Goal: Use online tool/utility: Utilize a website feature to perform a specific function

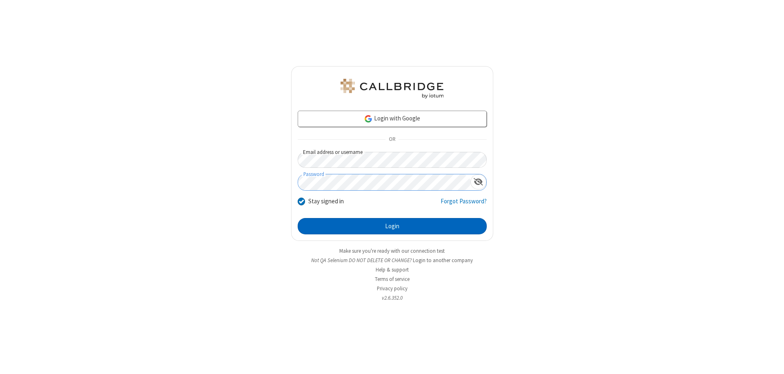
click at [392, 226] on button "Login" at bounding box center [392, 226] width 189 height 16
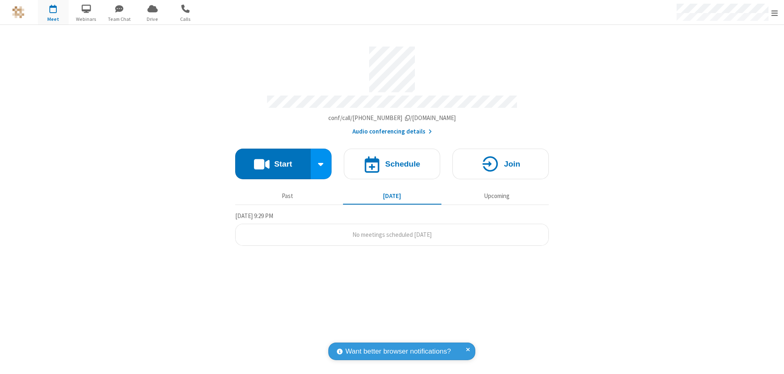
click at [273, 160] on button "Start" at bounding box center [273, 164] width 76 height 31
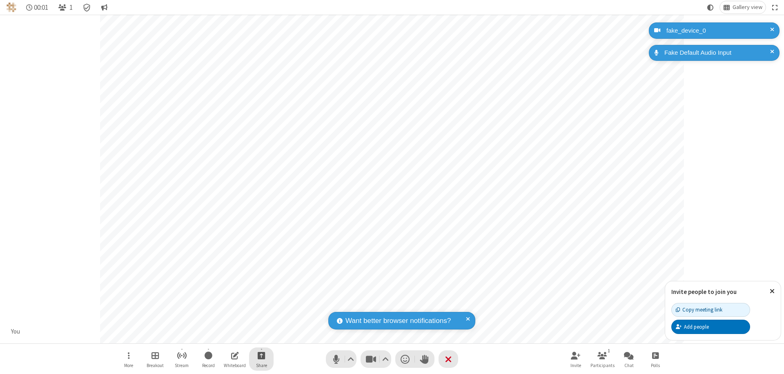
click at [261, 355] on span "Start sharing" at bounding box center [262, 355] width 8 height 10
click at [261, 305] on span "Share additional camera" at bounding box center [266, 307] width 60 height 7
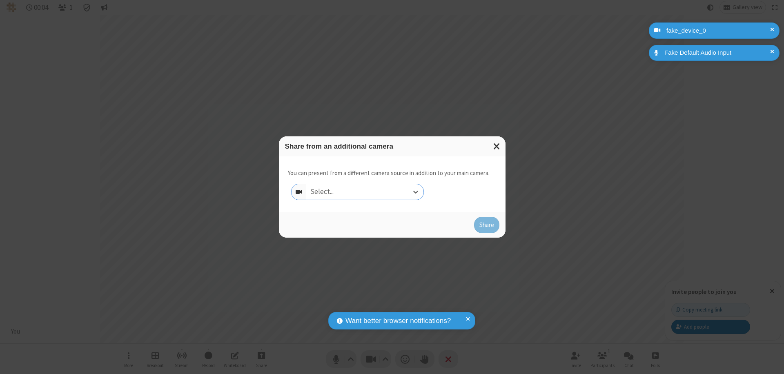
click at [365, 192] on div "Select..." at bounding box center [364, 192] width 117 height 16
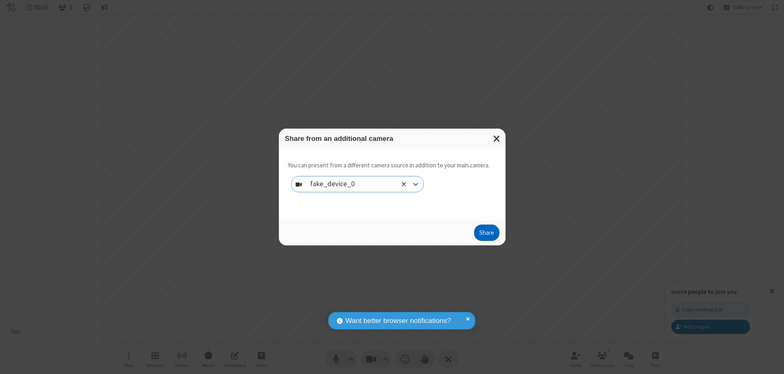
click at [486, 234] on button "Share" at bounding box center [486, 233] width 25 height 16
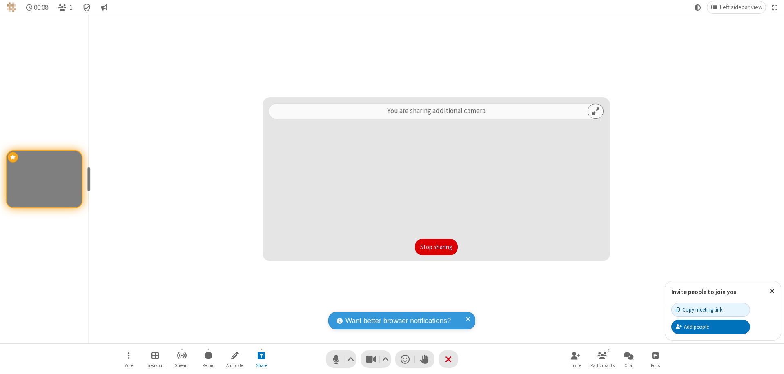
click at [436, 247] on button "Stop sharing" at bounding box center [436, 247] width 43 height 16
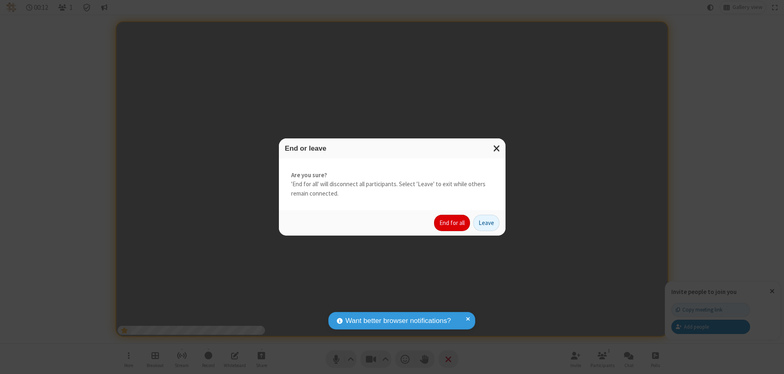
click at [453, 223] on button "End for all" at bounding box center [452, 223] width 36 height 16
